Goal: Answer question/provide support: Share knowledge or assist other users

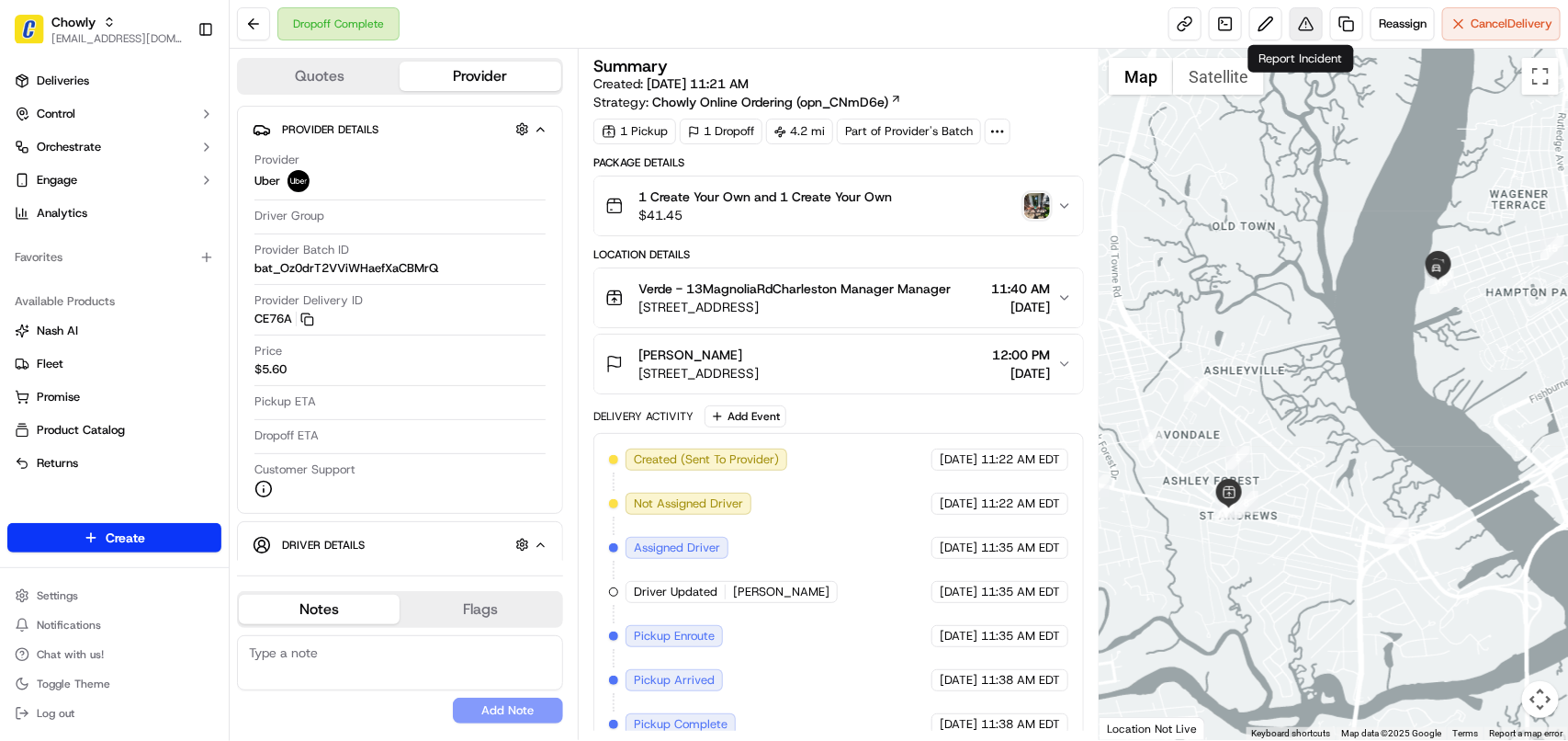
click at [1304, 23] on button at bounding box center [1305, 23] width 33 height 33
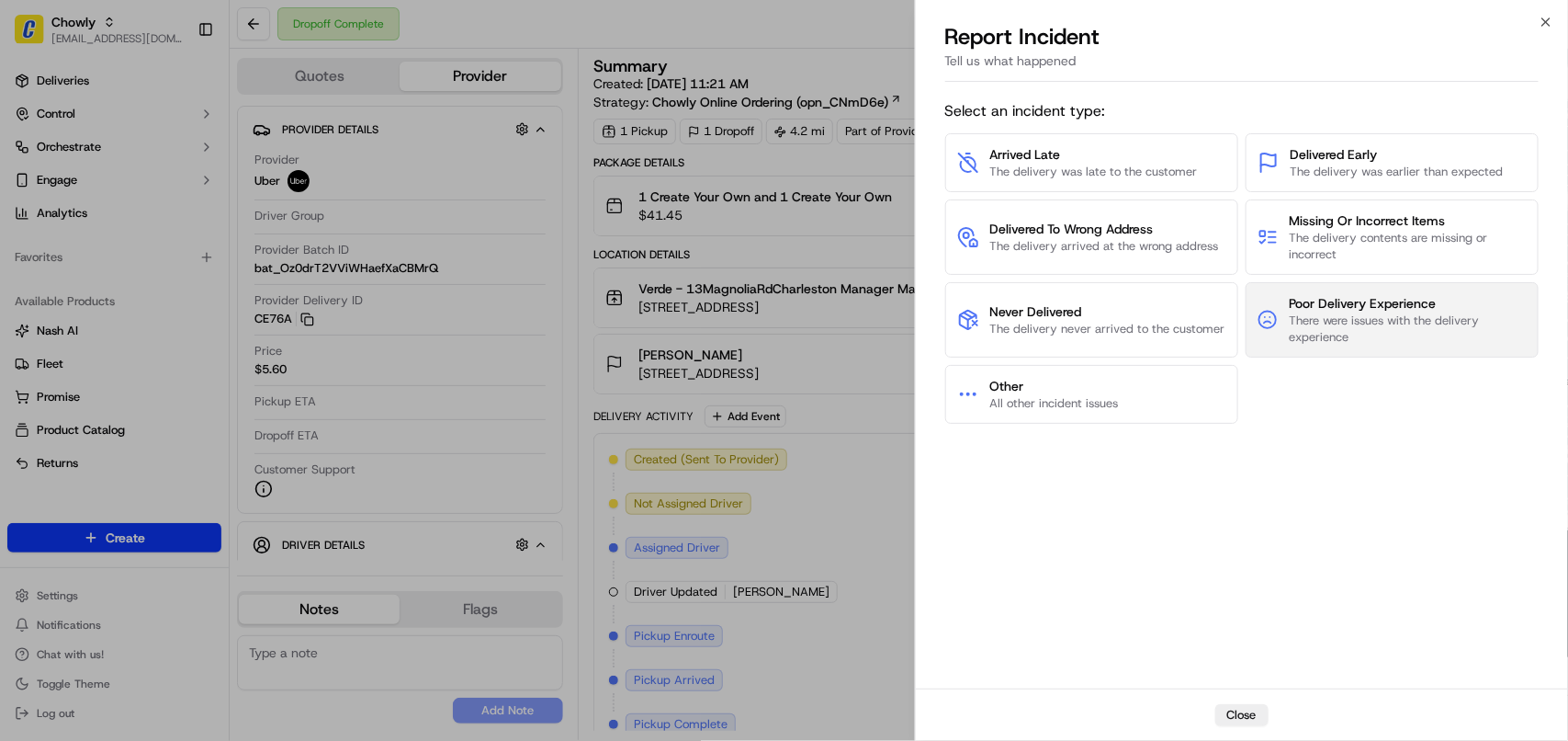
click at [1352, 319] on span "There were issues with the delivery experience" at bounding box center [1407, 329] width 238 height 33
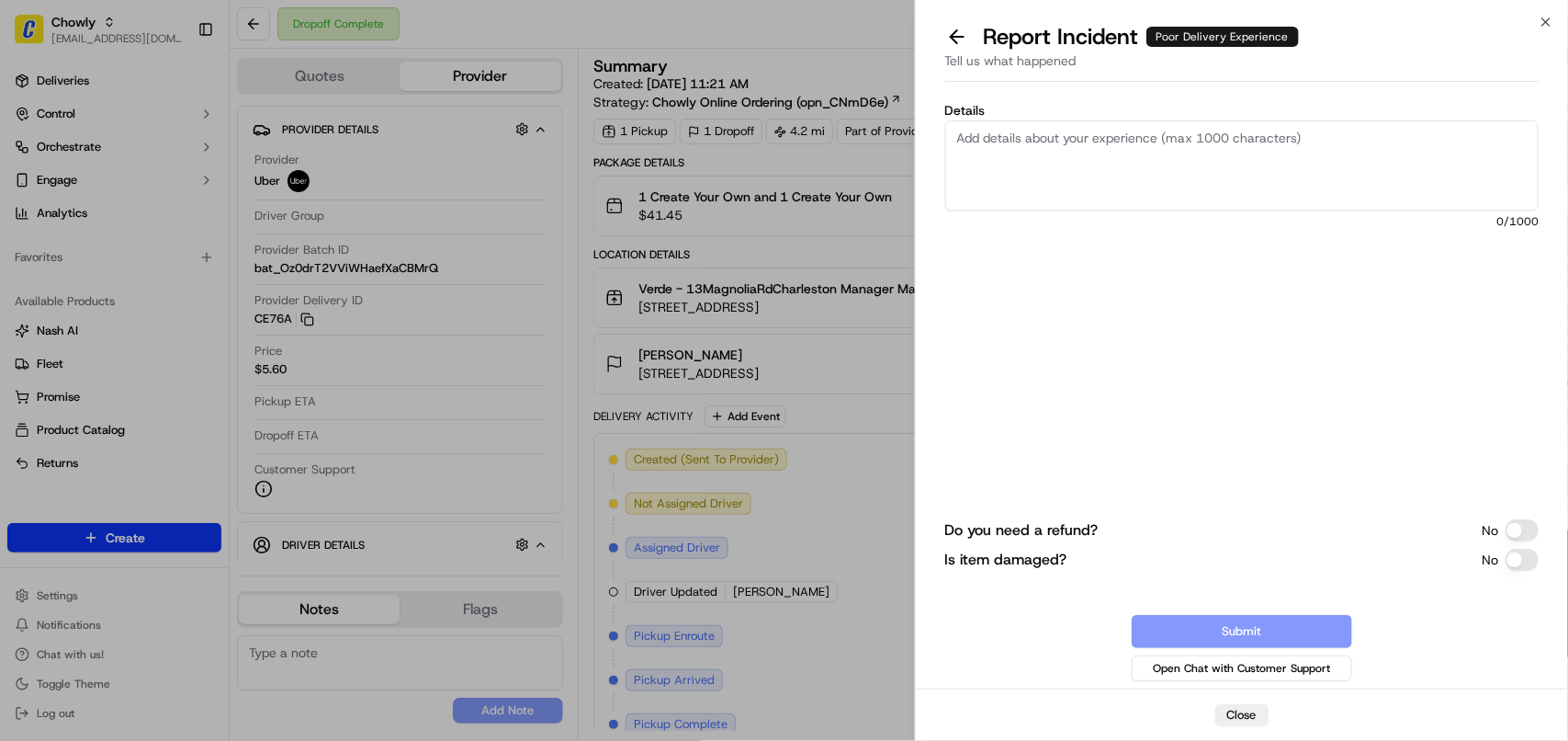
click at [1247, 189] on textarea "Details" at bounding box center [1242, 165] width 593 height 90
paste textarea "The following order was picked up by a courier that is an old employee of ours …"
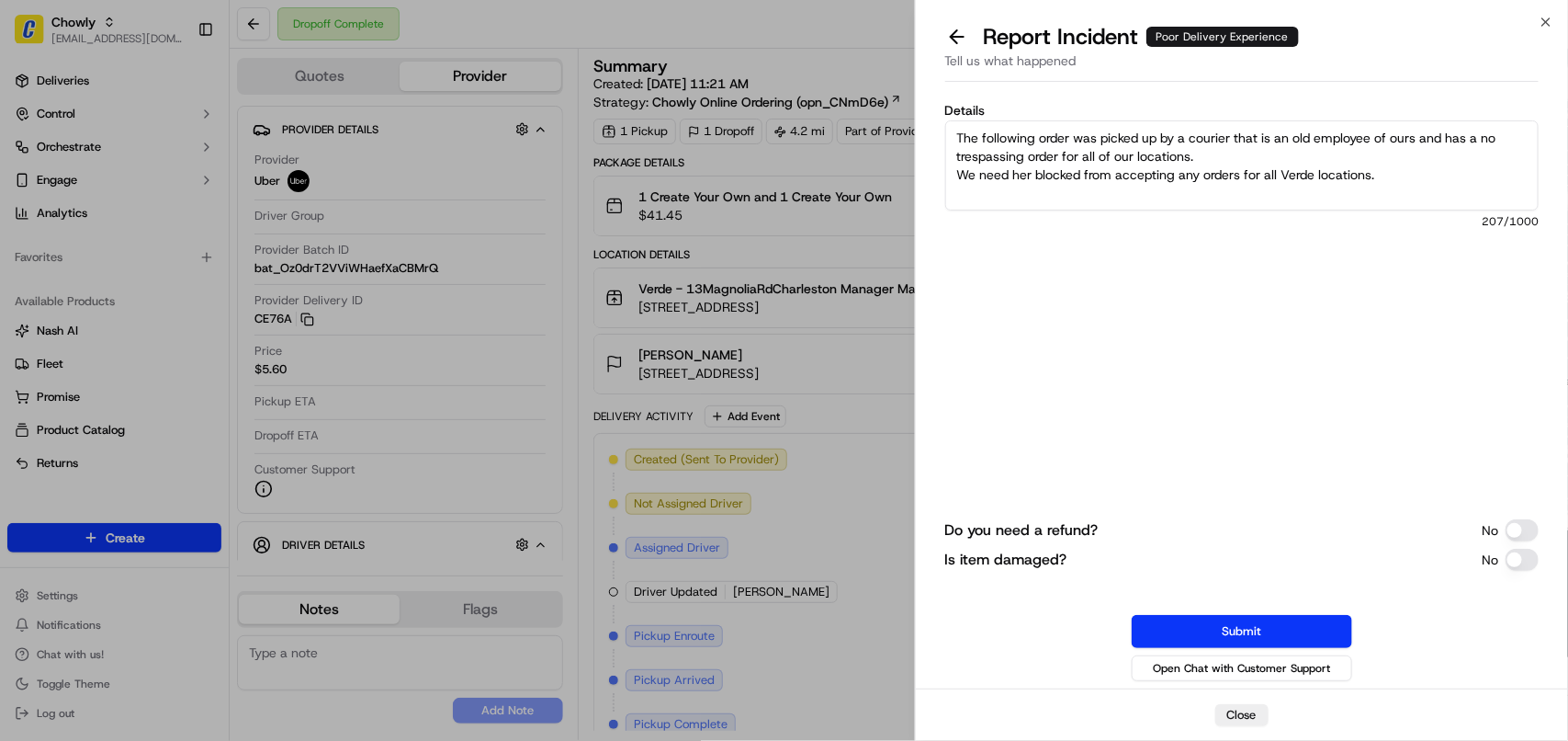
click at [962, 180] on textarea "The following order was picked up by a courier that is an old employee of ours …" at bounding box center [1242, 165] width 593 height 90
drag, startPoint x: 1104, startPoint y: 135, endPoint x: 1395, endPoint y: 179, distance: 294.3
click at [1338, 135] on textarea "The following order was picked up by a courier that is an old employee of ours …" at bounding box center [1242, 165] width 593 height 90
click at [1384, 170] on textarea "The following order was picked up by a courier that is an old employee of ours …" at bounding box center [1242, 165] width 593 height 90
drag, startPoint x: 1245, startPoint y: 153, endPoint x: 1478, endPoint y: 153, distance: 233.0
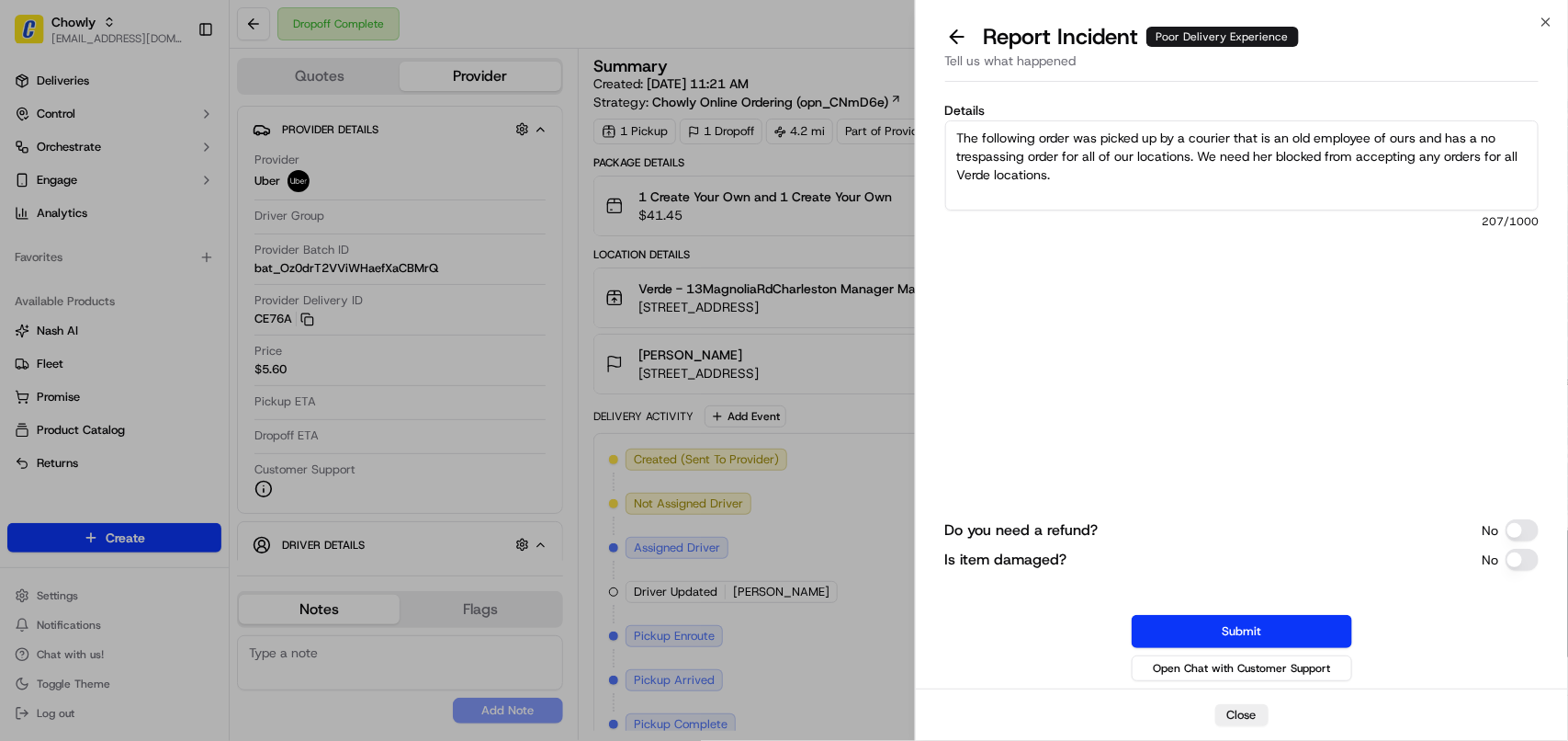
click at [1478, 153] on textarea "The following order was picked up by a courier that is an old employee of ours …" at bounding box center [1242, 165] width 593 height 90
click at [1492, 158] on textarea "The following order was picked up by a courier that is an old employee of ours …" at bounding box center [1242, 165] width 593 height 90
type textarea "The following order was picked up by a courier that is an old employee of ours …"
click at [1227, 630] on button "Submit" at bounding box center [1242, 631] width 220 height 33
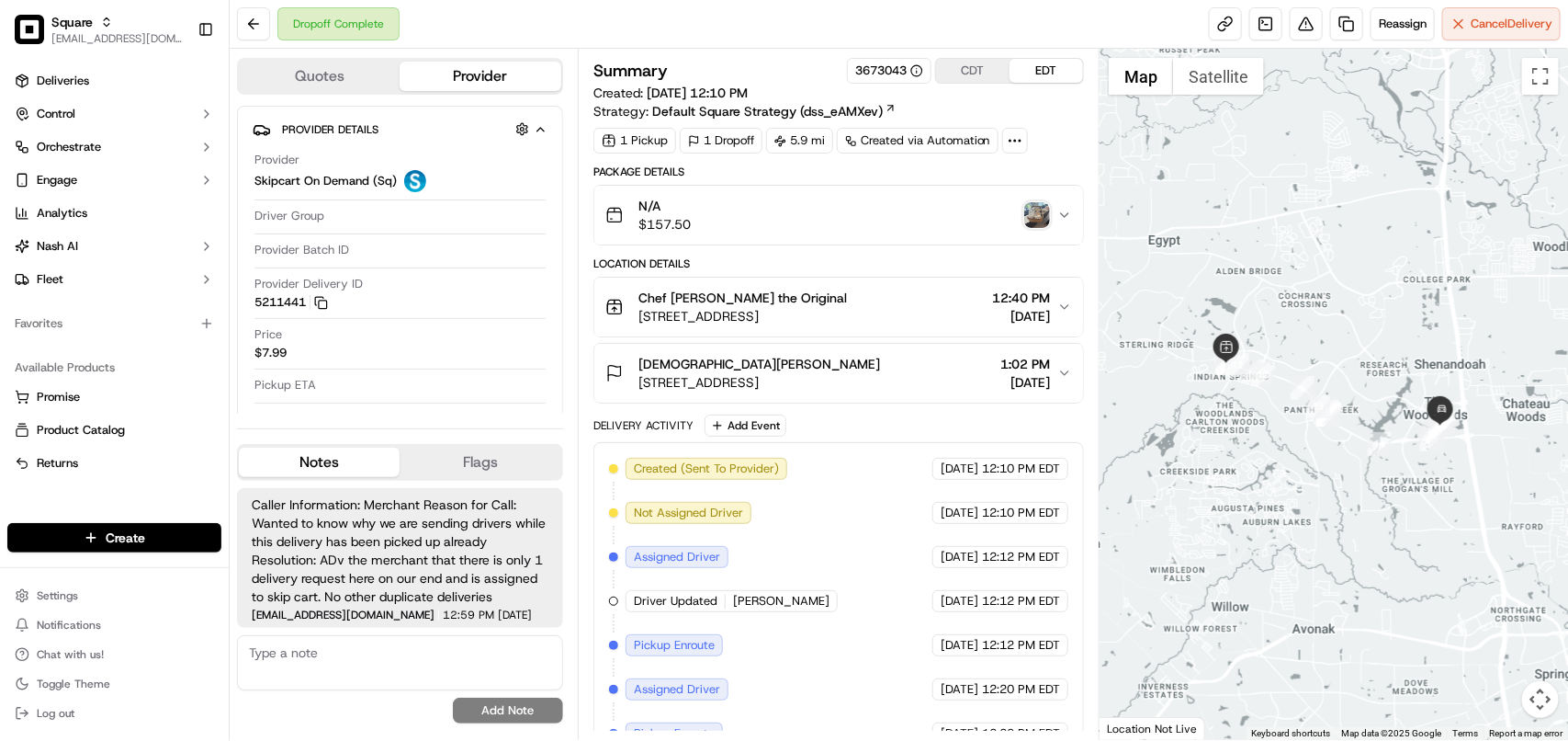
click at [1032, 214] on img "button" at bounding box center [1037, 216] width 26 height 26
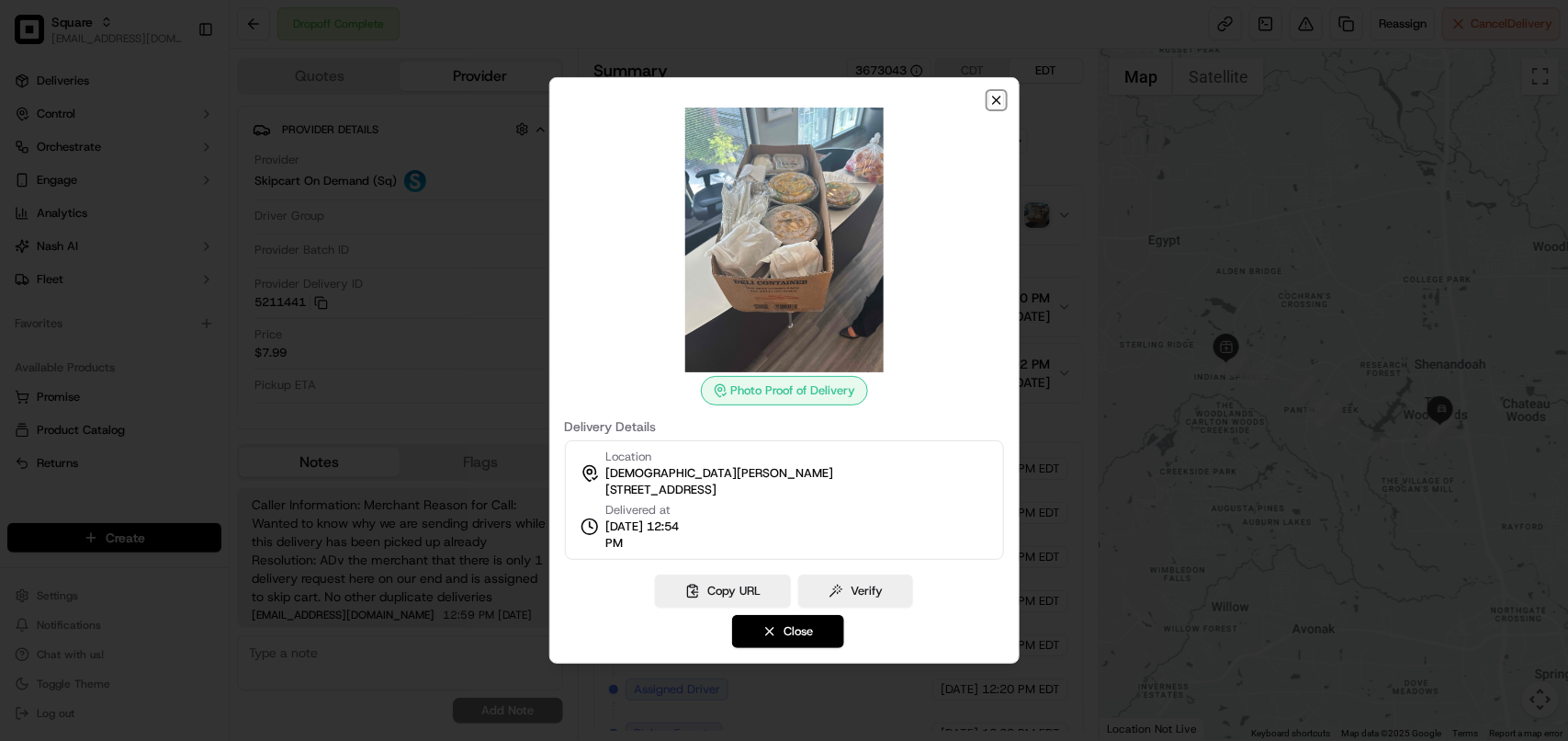
click at [992, 99] on icon "button" at bounding box center [996, 100] width 15 height 15
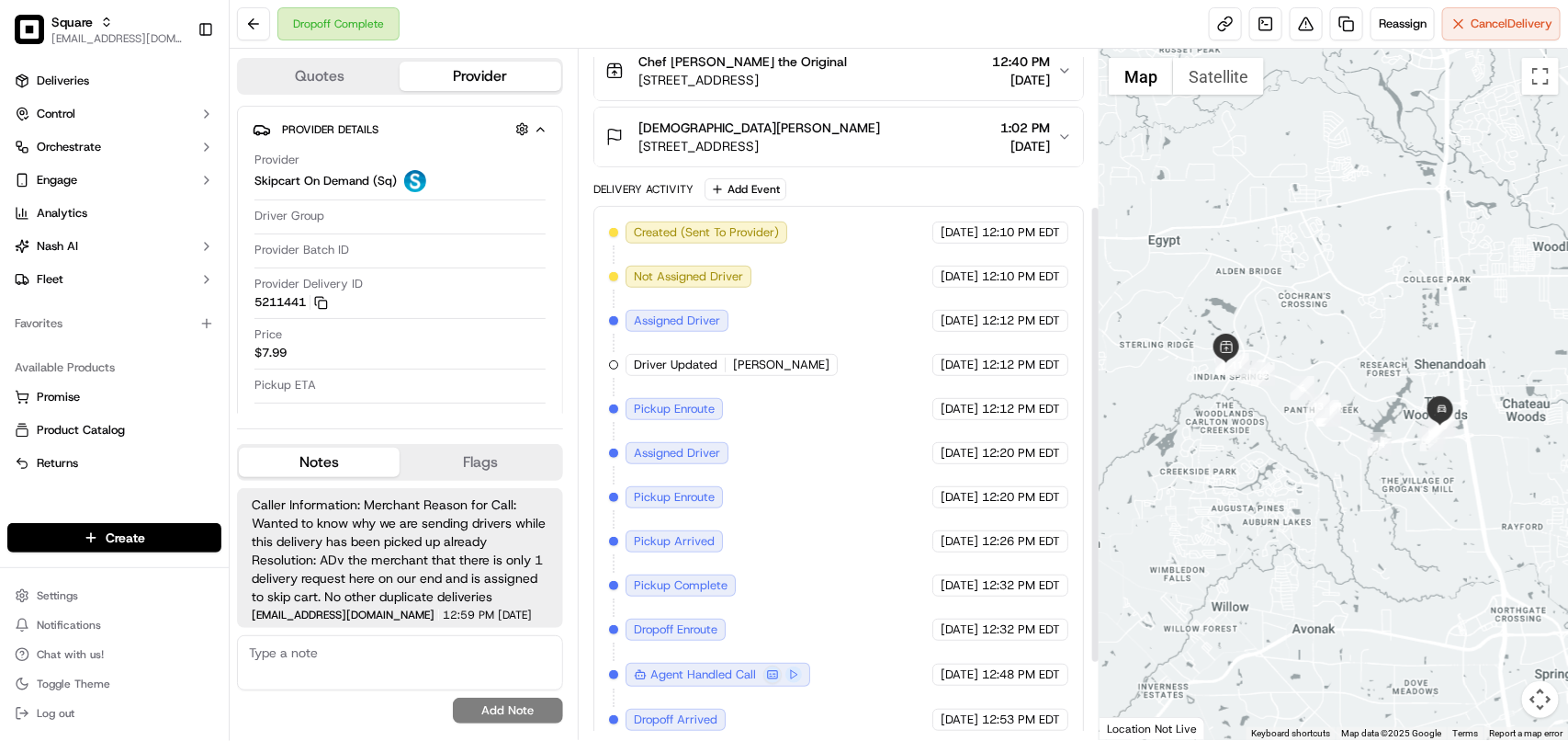
scroll to position [121, 0]
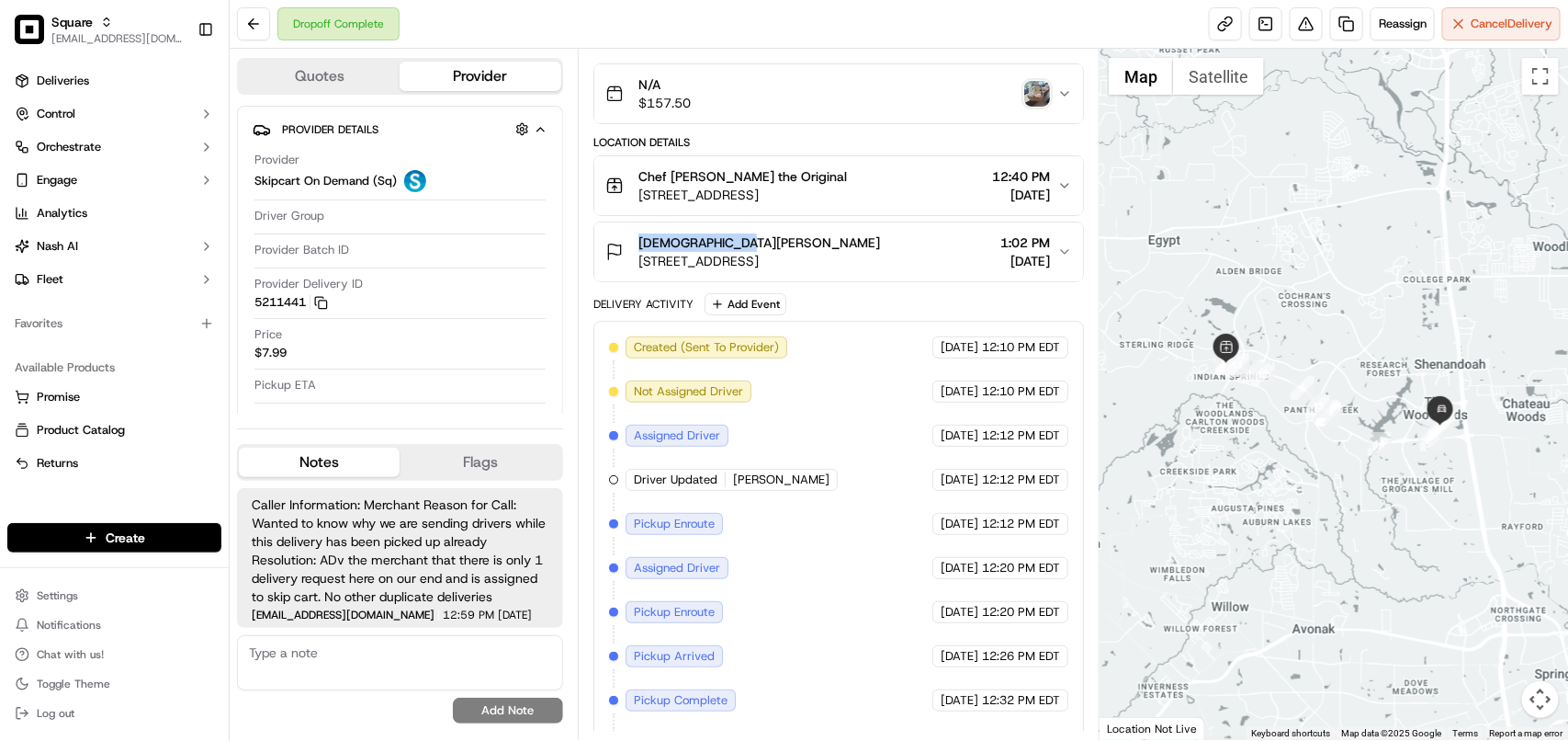
copy span "[DEMOGRAPHIC_DATA][PERSON_NAME]"
drag, startPoint x: 741, startPoint y: 237, endPoint x: 636, endPoint y: 242, distance: 105.1
click at [636, 242] on div "[PERSON_NAME] [STREET_ADDRESS]" at bounding box center [742, 251] width 274 height 36
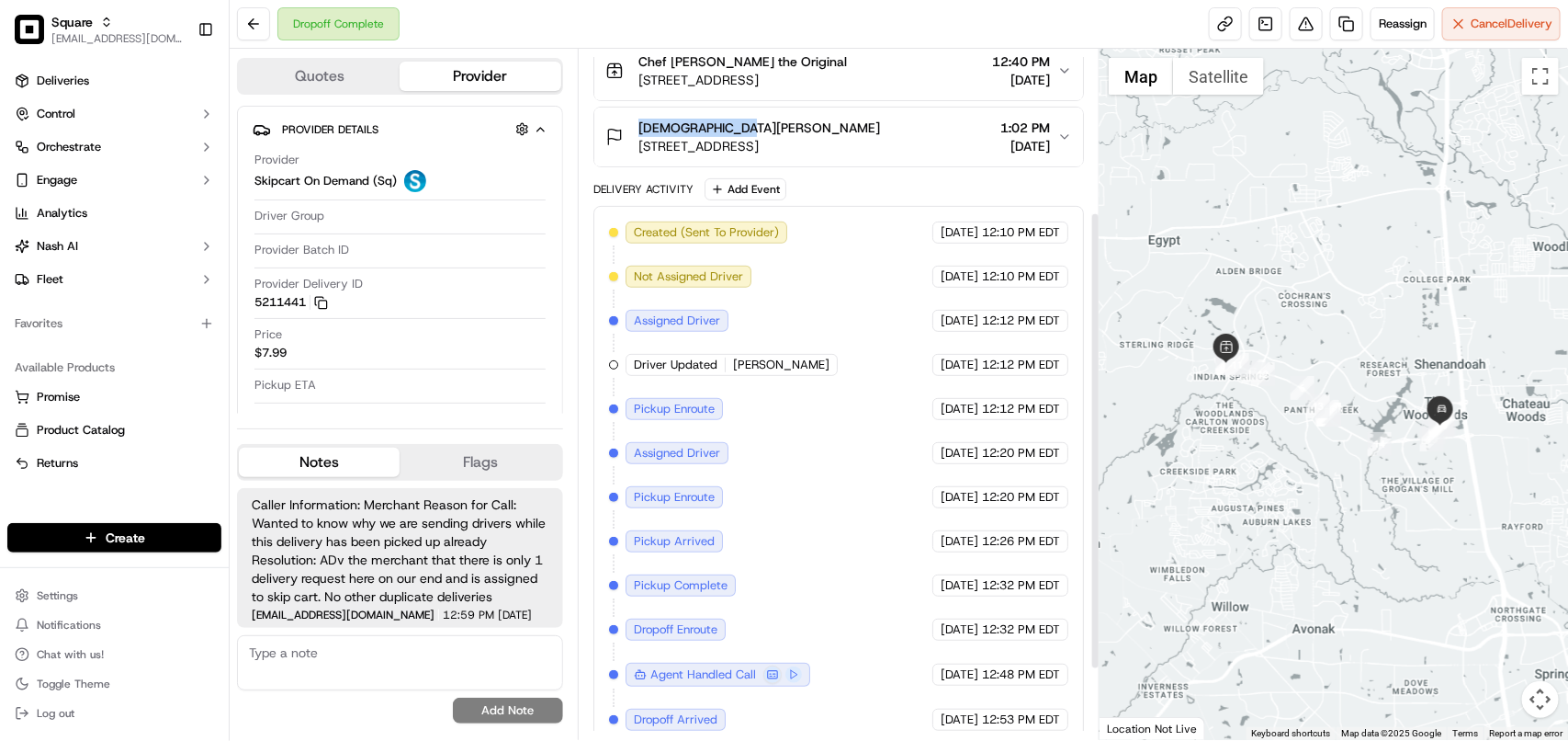
scroll to position [351, 0]
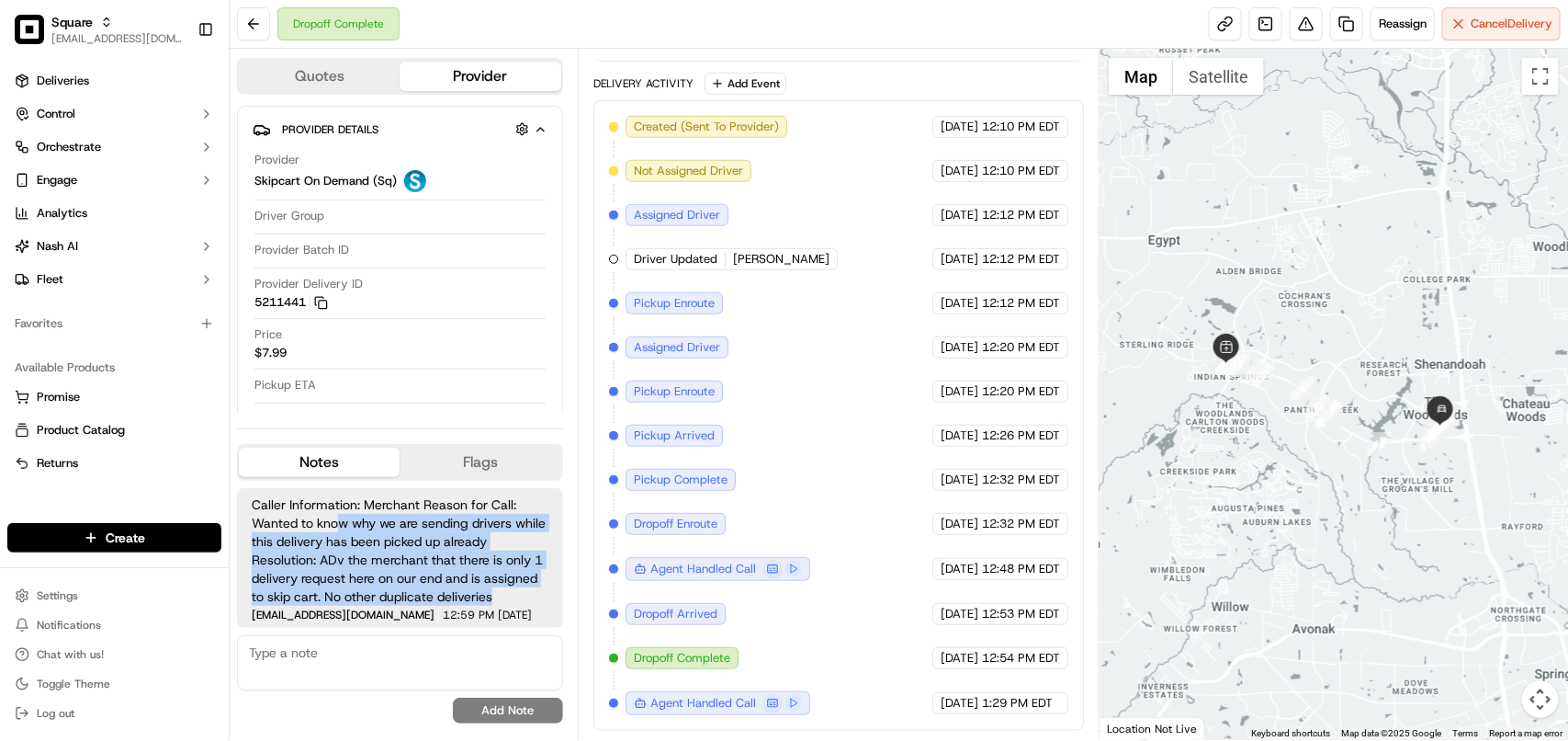
drag, startPoint x: 493, startPoint y: 594, endPoint x: 336, endPoint y: 529, distance: 169.9
click at [336, 529] on span "Caller Information: Merchant Reason for Call: Wanted to know why we are sending…" at bounding box center [400, 551] width 297 height 110
click at [418, 569] on span "Caller Information: Merchant Reason for Call: Wanted to know why we are sending…" at bounding box center [400, 551] width 297 height 110
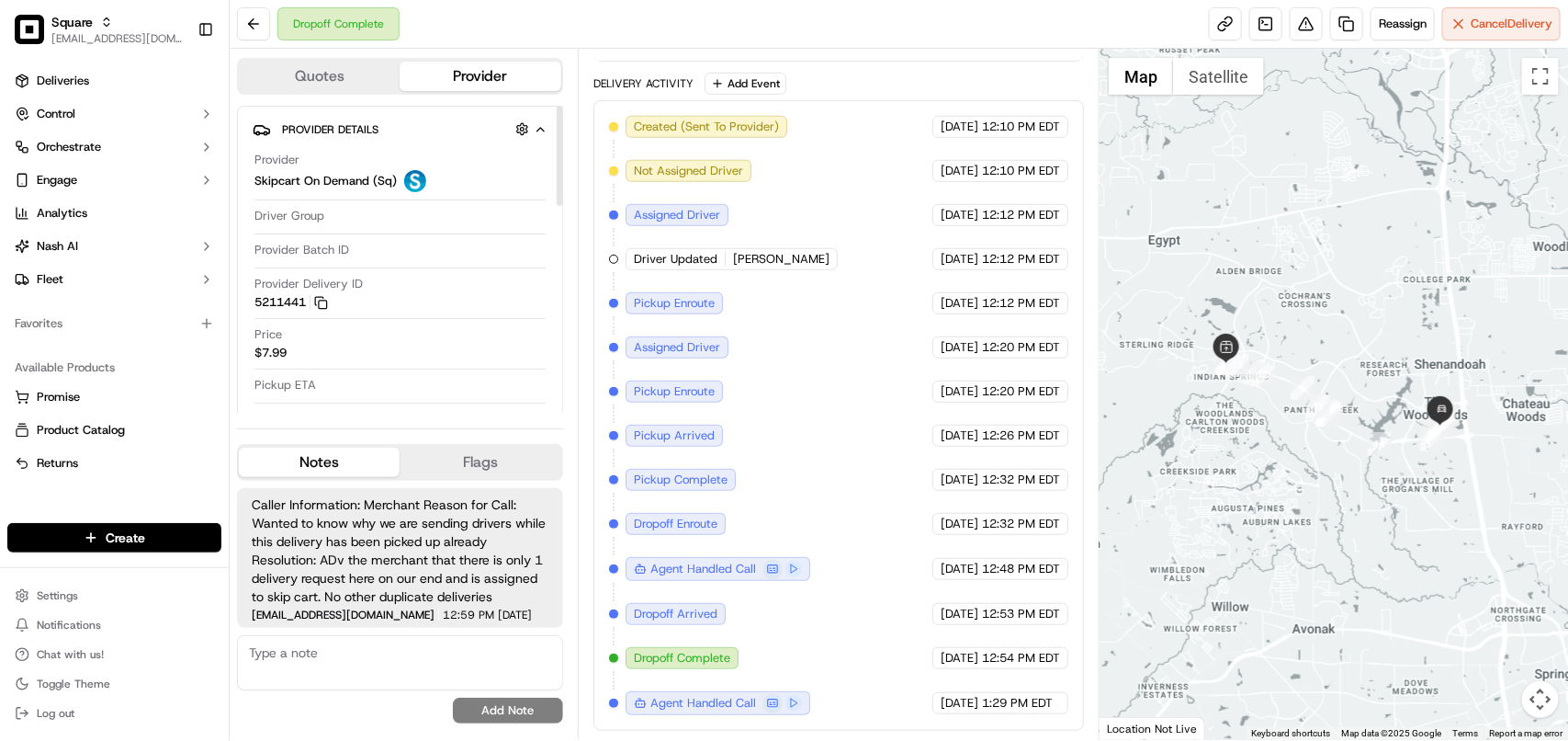
click at [390, 663] on textarea at bounding box center [400, 662] width 326 height 55
paste textarea "**Caller: Information: Merchant **Reason for calling: Driver's Issue **Reso: If…"
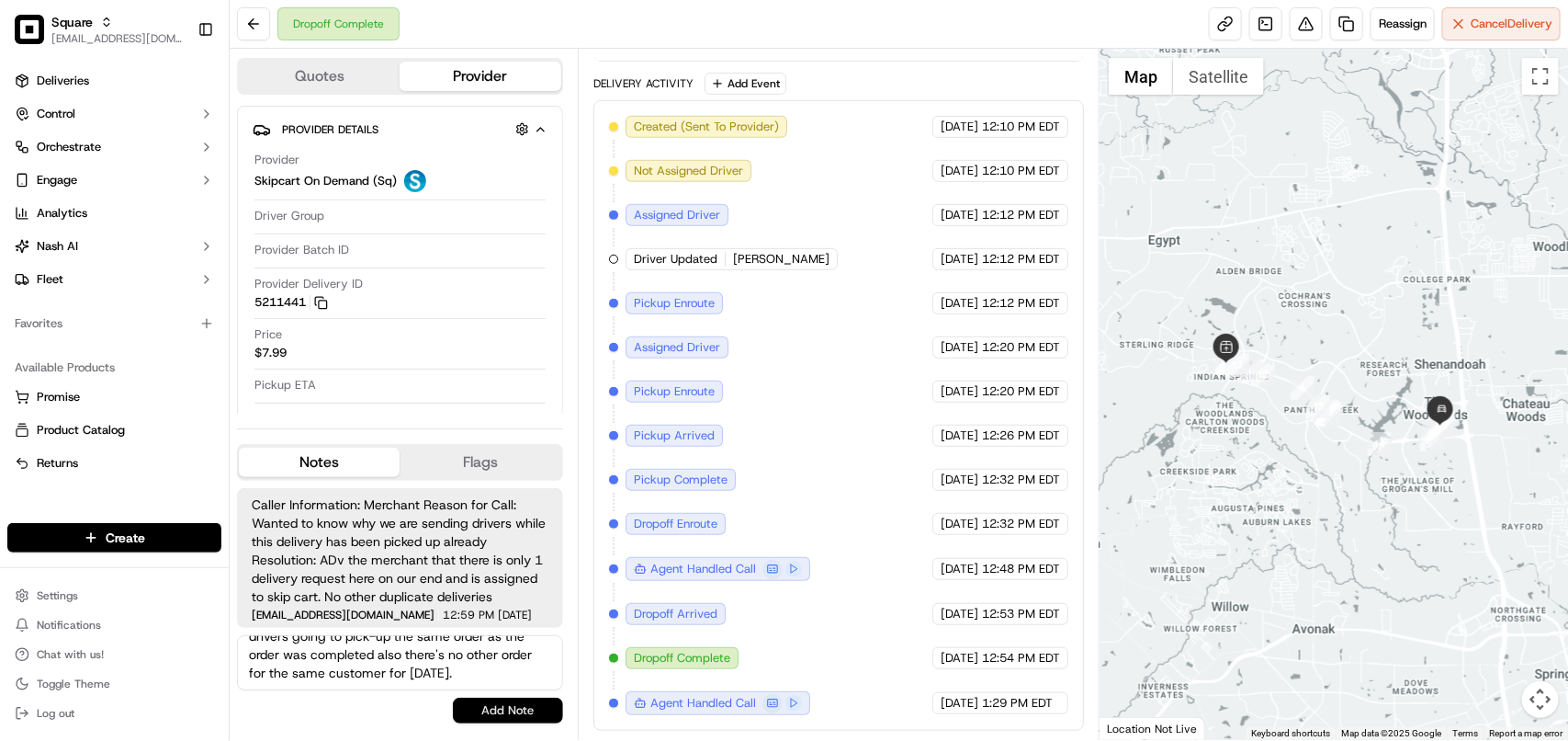
type textarea "**Caller: Information: Merchant **Reason for calling: Driver's Issue **Reso: If…"
click at [474, 700] on button "Add Note" at bounding box center [507, 710] width 110 height 26
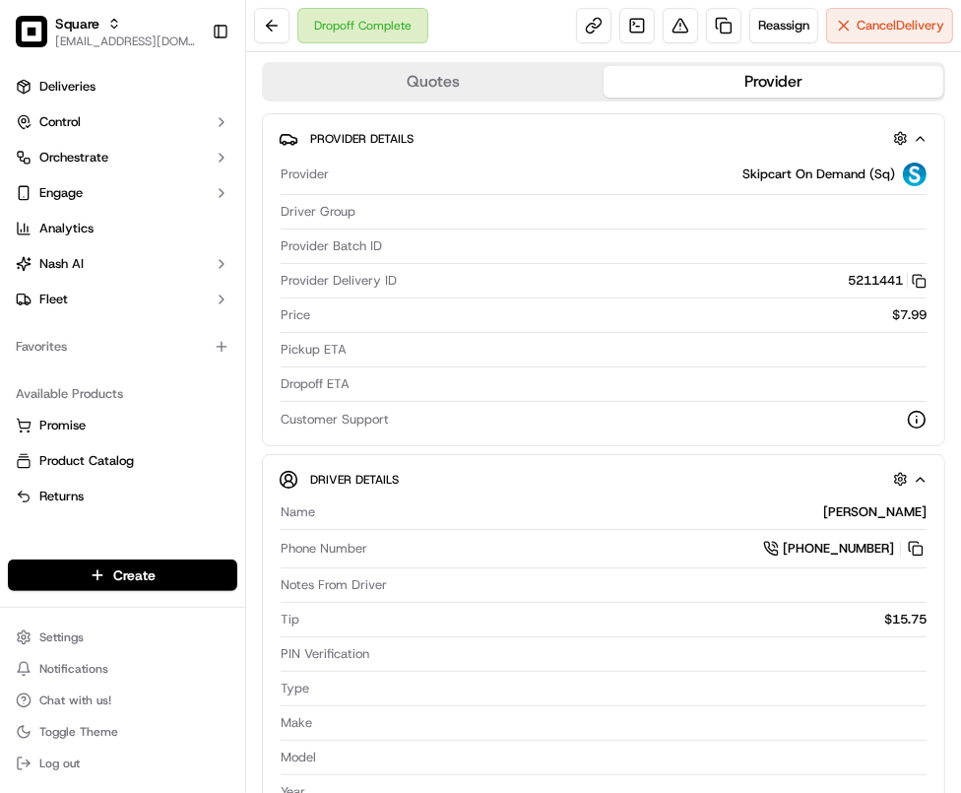
scroll to position [0, 0]
